Goal: Task Accomplishment & Management: Manage account settings

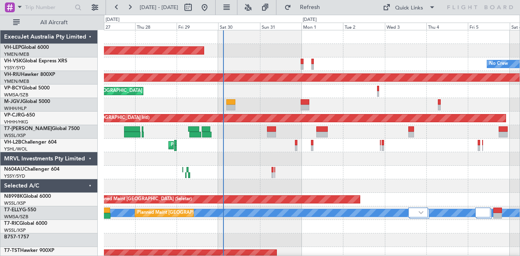
click at [205, 82] on div "Planned Maint [GEOGRAPHIC_DATA] ([GEOGRAPHIC_DATA])" at bounding box center [312, 78] width 416 height 14
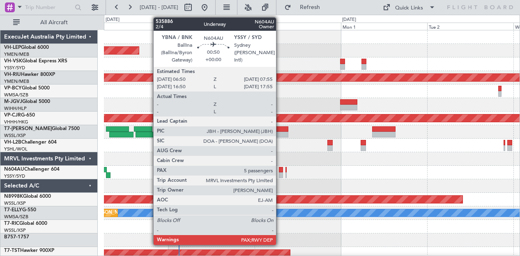
click at [280, 170] on div at bounding box center [281, 170] width 4 height 6
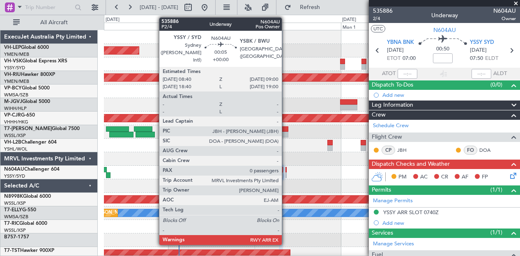
click at [286, 171] on div at bounding box center [285, 170] width 1 height 6
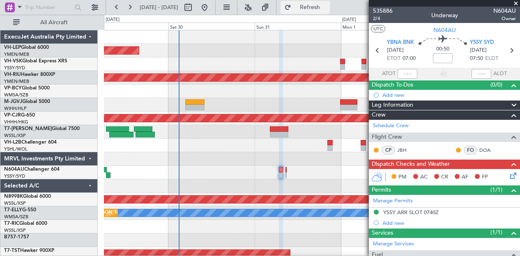
click at [326, 9] on span "Refresh" at bounding box center [310, 8] width 34 height 6
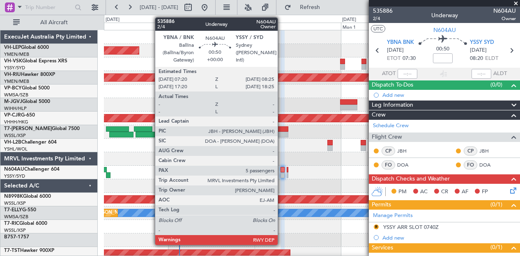
click at [282, 172] on div at bounding box center [282, 175] width 4 height 6
click at [281, 171] on div at bounding box center [282, 170] width 4 height 6
click at [281, 172] on div at bounding box center [282, 170] width 4 height 6
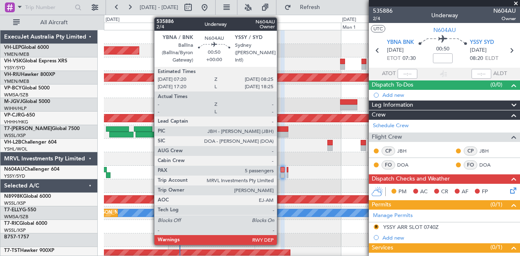
click at [281, 172] on div at bounding box center [282, 170] width 4 height 6
click at [282, 171] on div at bounding box center [282, 170] width 4 height 6
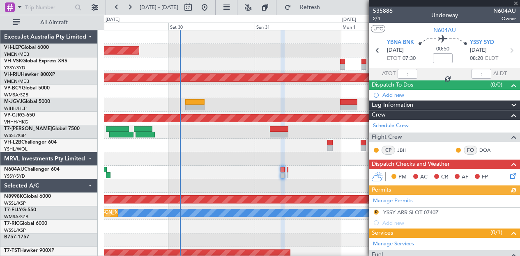
click at [416, 210] on div "Manage Permits R YSSY ARR SLOT 0740Z Add new" at bounding box center [444, 211] width 151 height 33
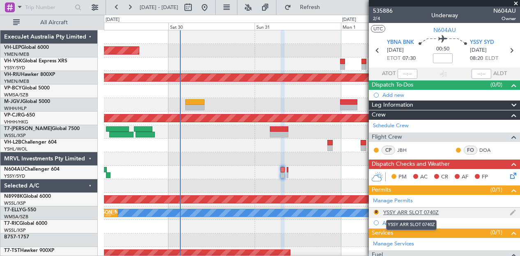
click at [417, 211] on div "YSSY ARR SLOT 0740Z" at bounding box center [410, 212] width 55 height 7
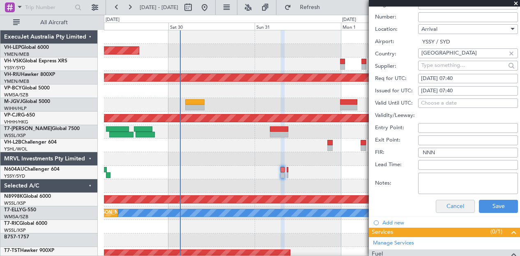
scroll to position [246, 0]
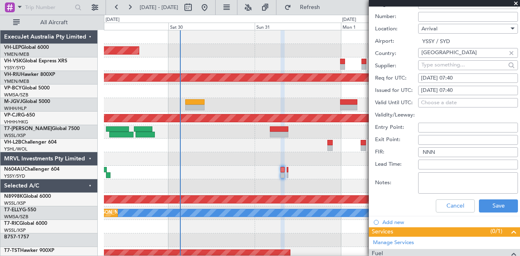
click at [458, 89] on div "[DATE] 07:40" at bounding box center [468, 91] width 94 height 8
select select "8"
select select "2025"
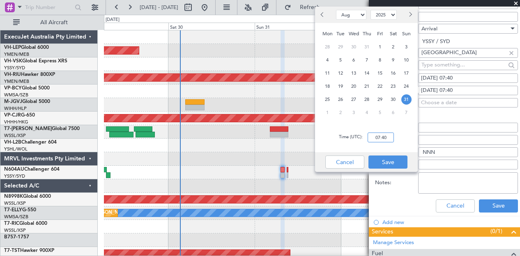
click at [390, 140] on input "07:40" at bounding box center [380, 138] width 26 height 10
type input "08:45"
click at [377, 159] on button "Save" at bounding box center [387, 162] width 39 height 13
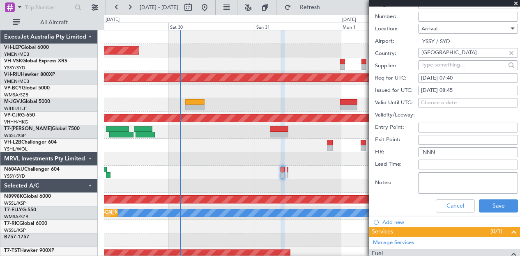
click at [471, 75] on div "[DATE] 07:40" at bounding box center [468, 78] width 94 height 8
select select "8"
select select "2025"
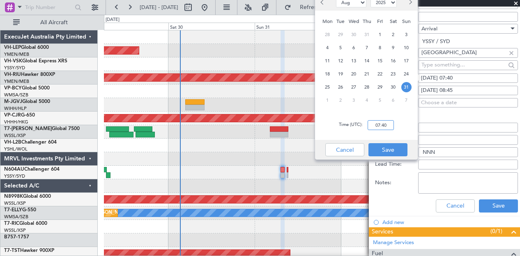
click at [389, 124] on input "07:40" at bounding box center [380, 125] width 26 height 10
type input "18:20"
click at [374, 148] on button "Save" at bounding box center [387, 149] width 39 height 13
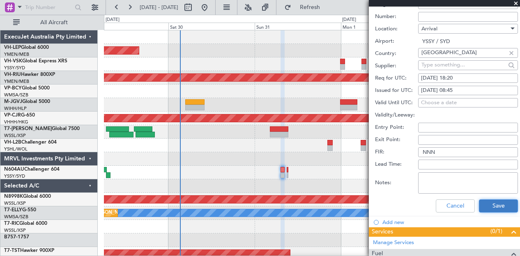
click at [485, 201] on button "Save" at bounding box center [498, 206] width 39 height 13
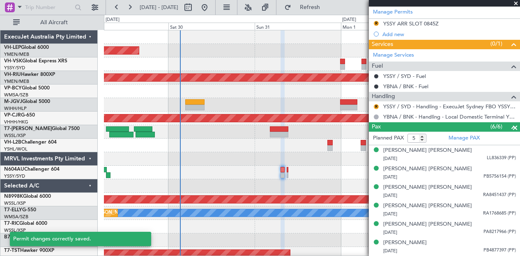
scroll to position [1, 0]
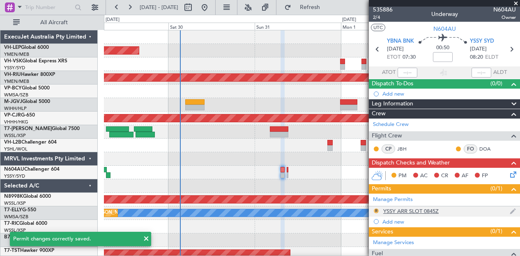
click at [376, 209] on button "R" at bounding box center [376, 211] width 5 height 5
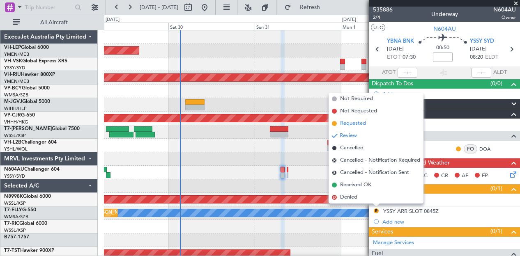
click at [344, 124] on span "Requested" at bounding box center [353, 123] width 26 height 8
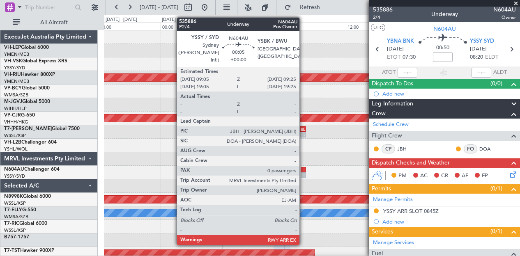
click at [303, 172] on div at bounding box center [303, 170] width 5 height 6
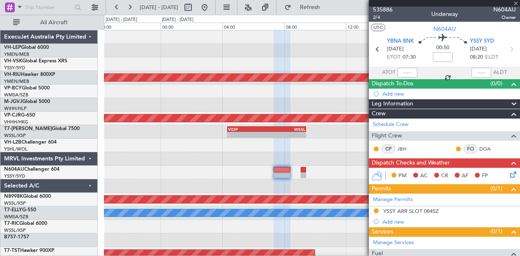
type input "0"
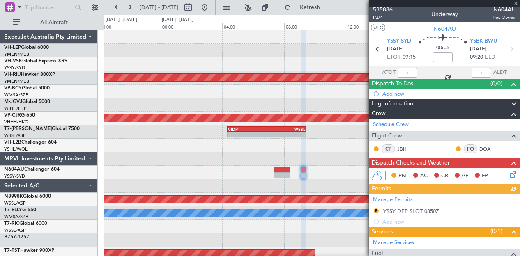
click at [409, 209] on div "Manage Permits R YSSY DEP SLOT 0850Z Add new" at bounding box center [444, 210] width 151 height 33
click at [416, 210] on div "Manage Permits R YSSY DEP SLOT 0850Z Add new" at bounding box center [444, 210] width 151 height 33
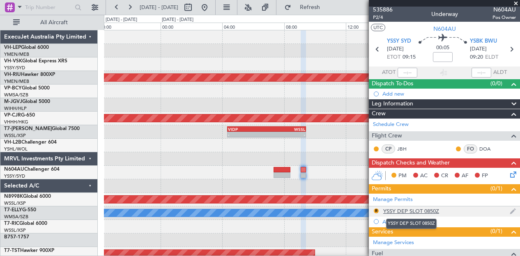
click at [407, 210] on div "YSSY DEP SLOT 0850Z" at bounding box center [411, 211] width 56 height 7
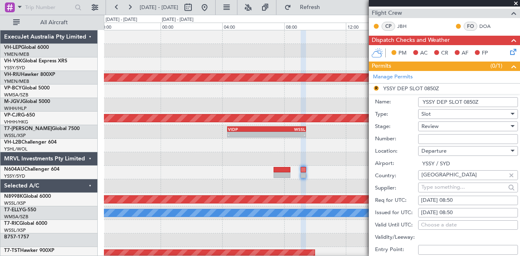
scroll to position [165, 0]
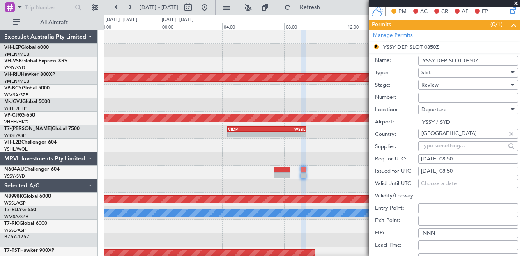
click at [453, 155] on div "[DATE] 08:50" at bounding box center [468, 159] width 94 height 8
select select "8"
select select "2025"
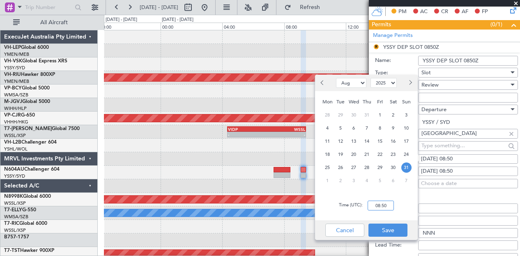
click at [386, 205] on input "08:50" at bounding box center [380, 206] width 26 height 10
type input "09:15"
click at [392, 231] on button "Save" at bounding box center [387, 230] width 39 height 13
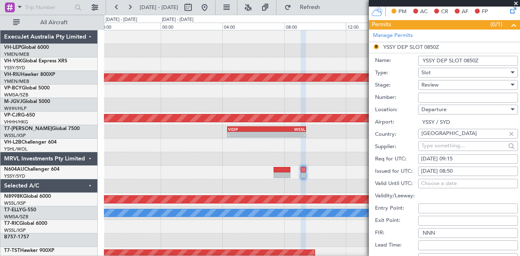
click at [469, 170] on div "[DATE] 08:50" at bounding box center [468, 172] width 94 height 8
select select "8"
select select "2025"
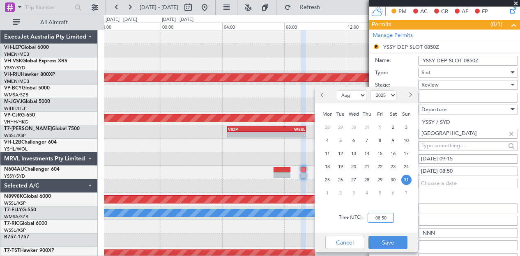
click at [388, 217] on input "08:50" at bounding box center [380, 218] width 26 height 10
type input "09:15"
click at [392, 241] on button "Save" at bounding box center [387, 242] width 39 height 13
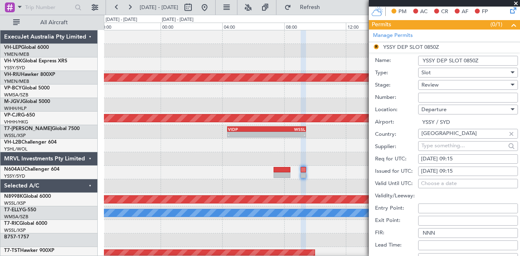
click at [446, 86] on div "Review" at bounding box center [464, 85] width 87 height 12
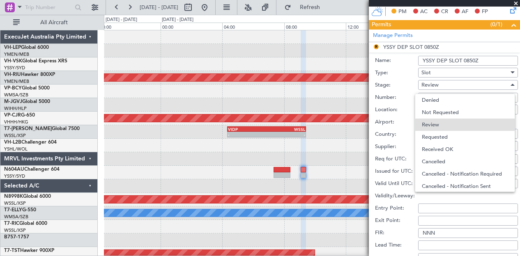
click at [440, 134] on span "Requested" at bounding box center [465, 137] width 86 height 12
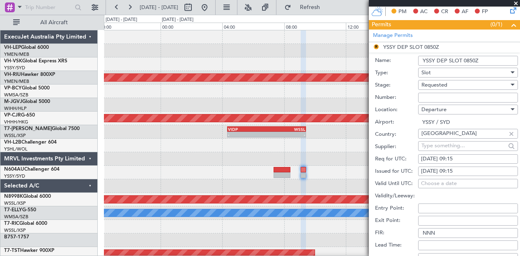
scroll to position [289, 0]
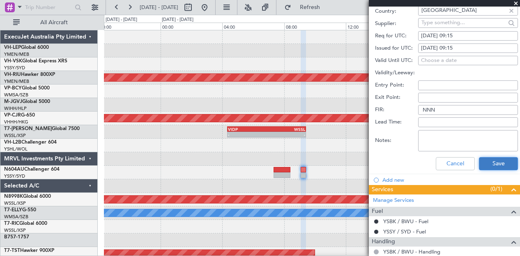
click at [493, 160] on button "Save" at bounding box center [498, 163] width 39 height 13
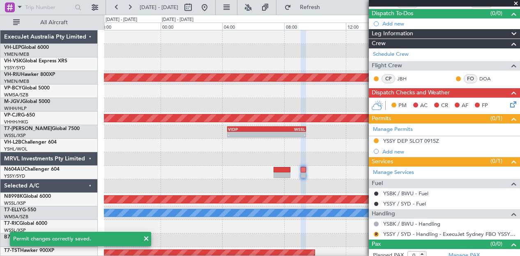
scroll to position [76, 0]
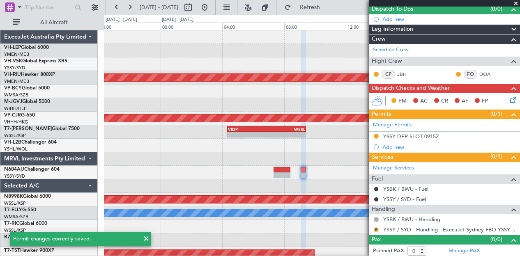
click at [376, 227] on button "R" at bounding box center [376, 229] width 5 height 5
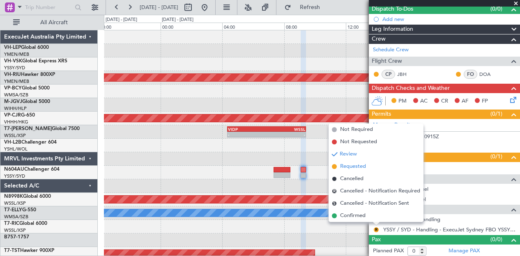
click at [347, 165] on span "Requested" at bounding box center [353, 167] width 26 height 8
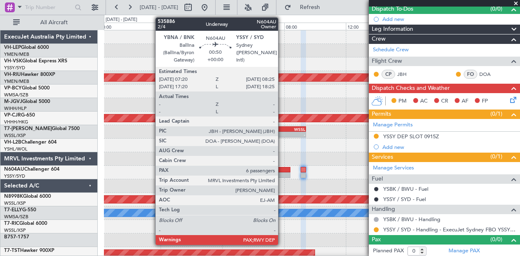
click at [282, 173] on div at bounding box center [281, 175] width 17 height 6
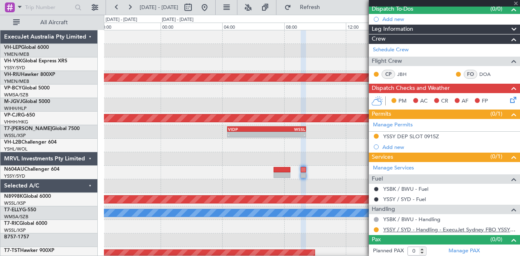
type input "6"
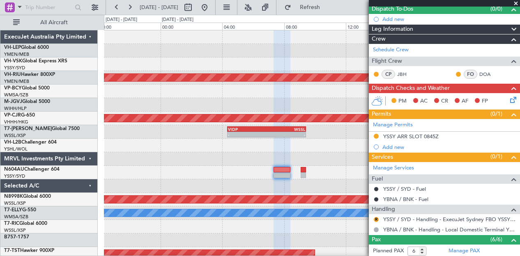
click at [376, 216] on div "R" at bounding box center [376, 219] width 7 height 7
click at [374, 217] on button "R" at bounding box center [376, 219] width 5 height 5
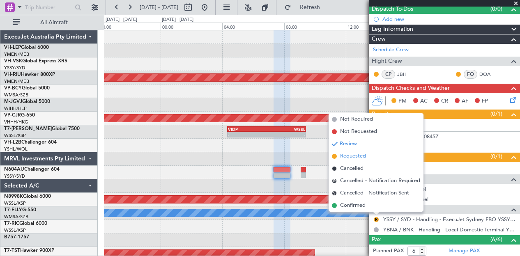
click at [345, 156] on span "Requested" at bounding box center [353, 156] width 26 height 8
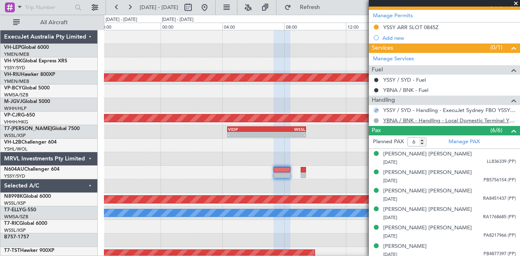
scroll to position [187, 0]
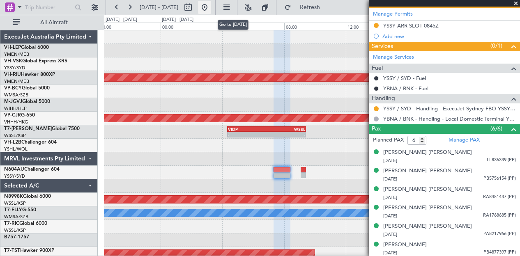
click at [211, 6] on button at bounding box center [204, 7] width 13 height 13
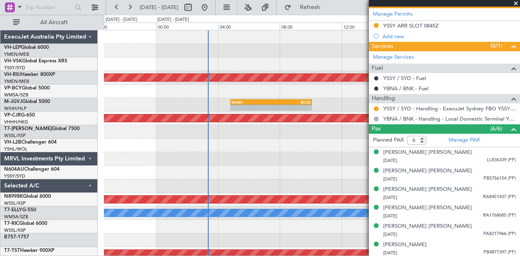
click at [87, 188] on div "Unplanned Maint Wichita (Wichita Mid-continent) Planned Maint [GEOGRAPHIC_DATA]…" at bounding box center [260, 135] width 520 height 241
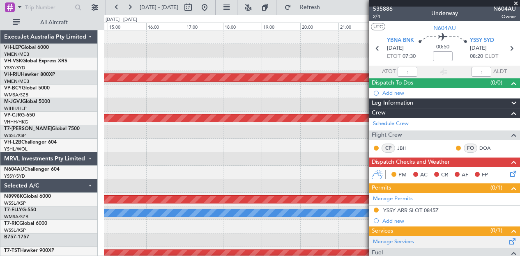
scroll to position [0, 0]
